Goal: Task Accomplishment & Management: Manage account settings

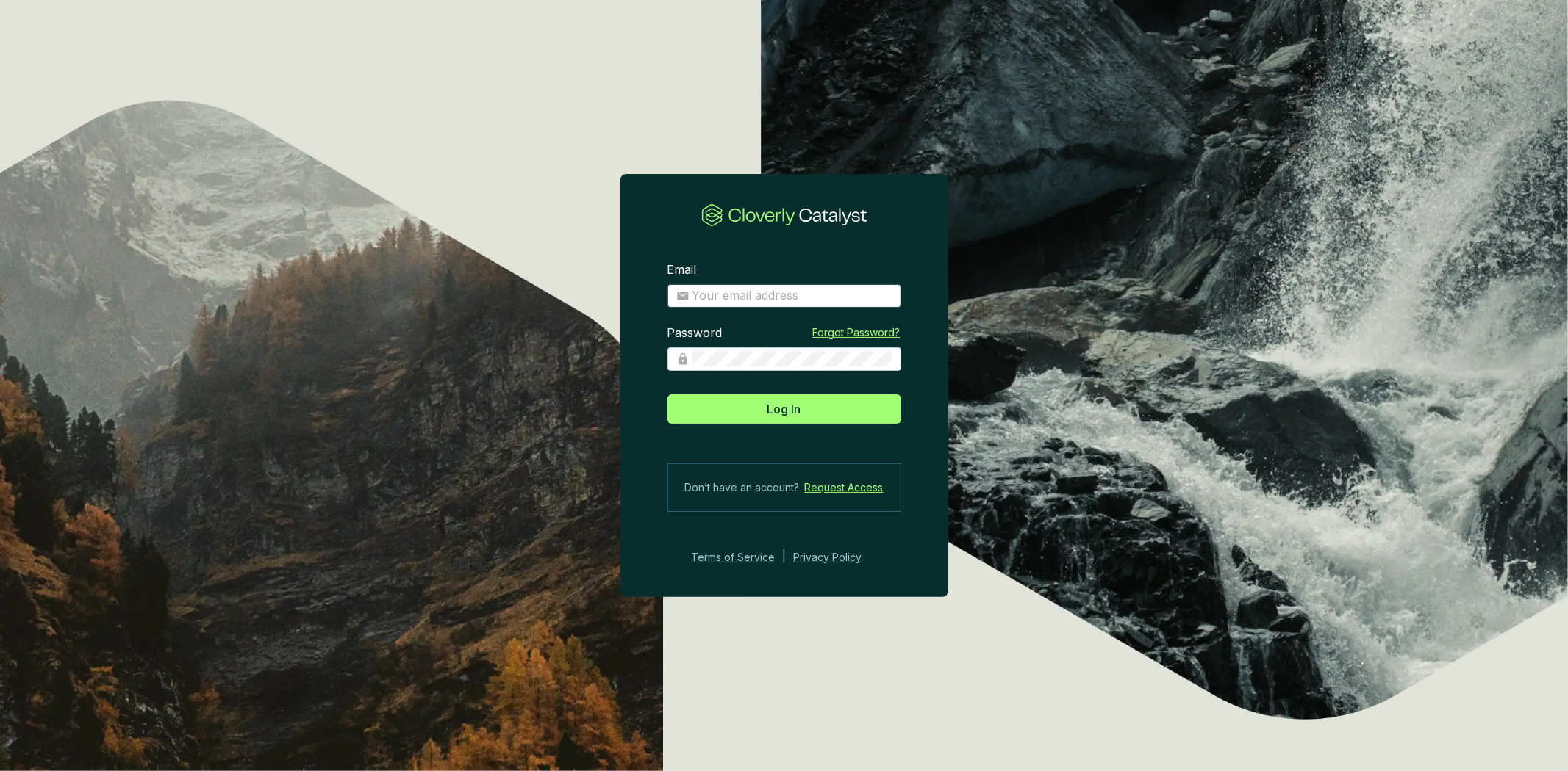
click at [882, 284] on span at bounding box center [784, 295] width 233 height 23
click at [871, 301] on input "Email" at bounding box center [792, 296] width 200 height 16
type input "[PERSON_NAME][EMAIL_ADDRESS][DOMAIN_NAME]"
click at [667, 395] on button "Log In" at bounding box center [784, 409] width 233 height 29
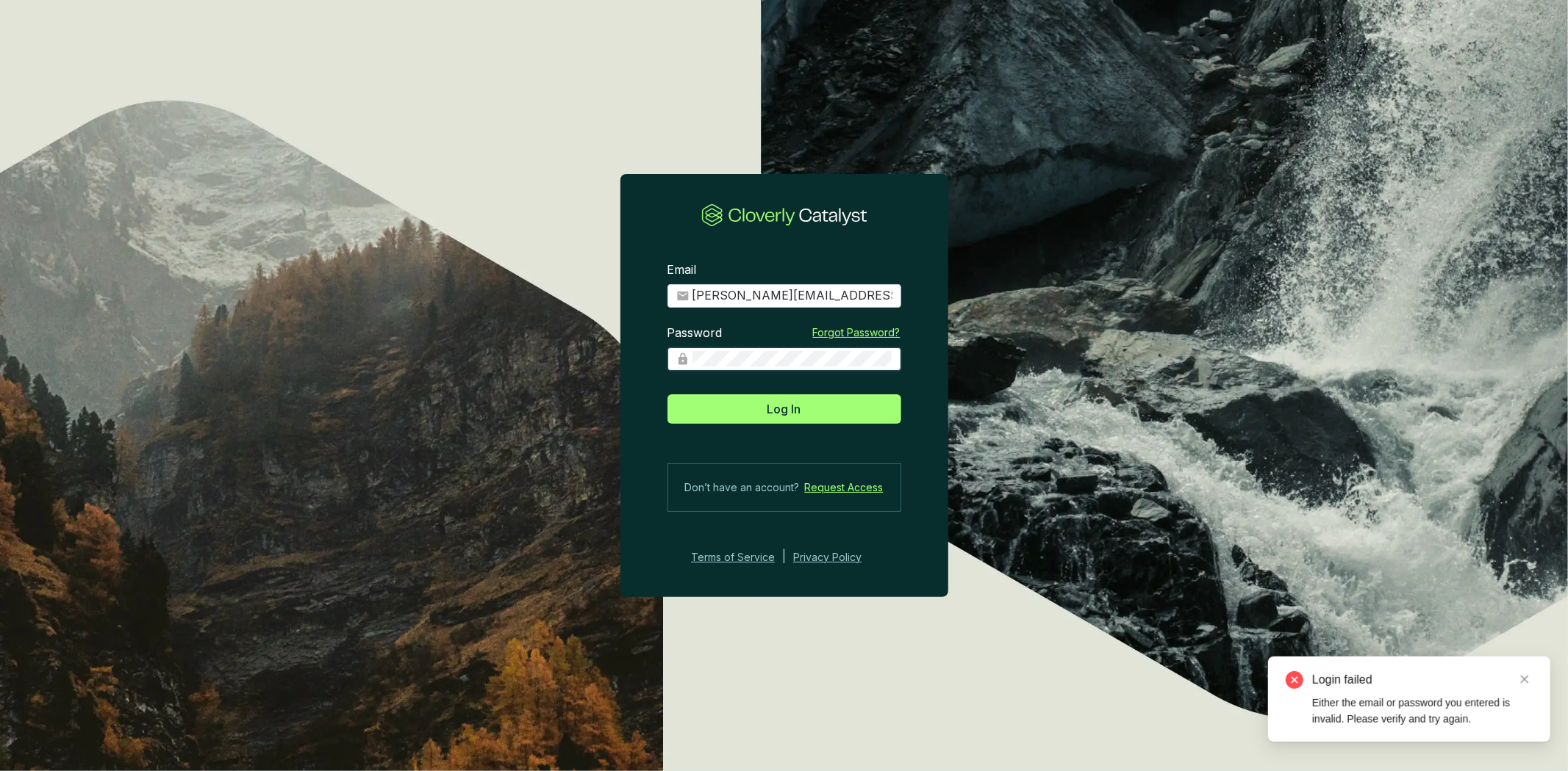
click at [680, 362] on span at bounding box center [784, 358] width 233 height 23
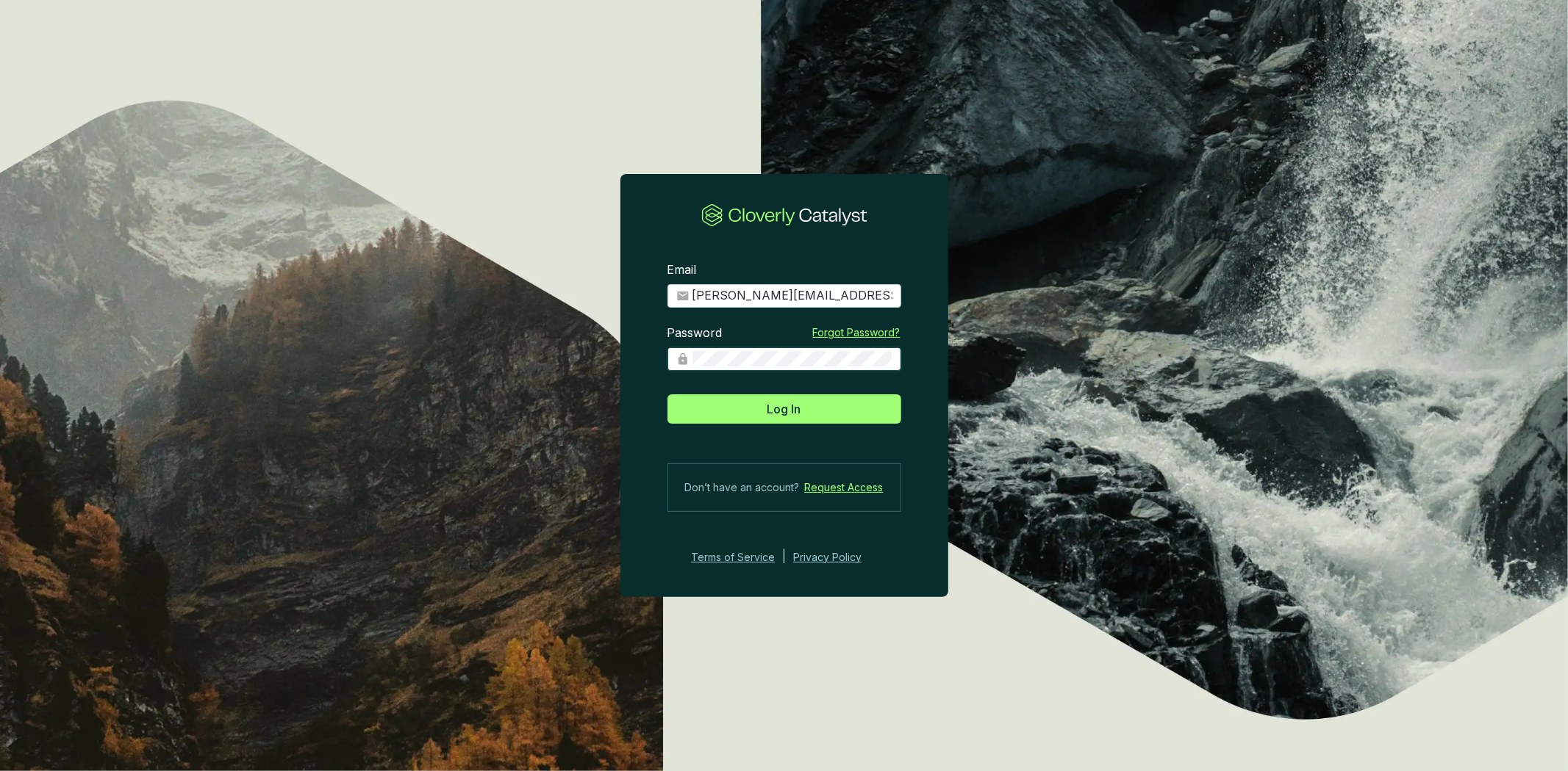
click at [667, 395] on button "Log In" at bounding box center [784, 409] width 233 height 29
